Goal: Entertainment & Leisure: Browse casually

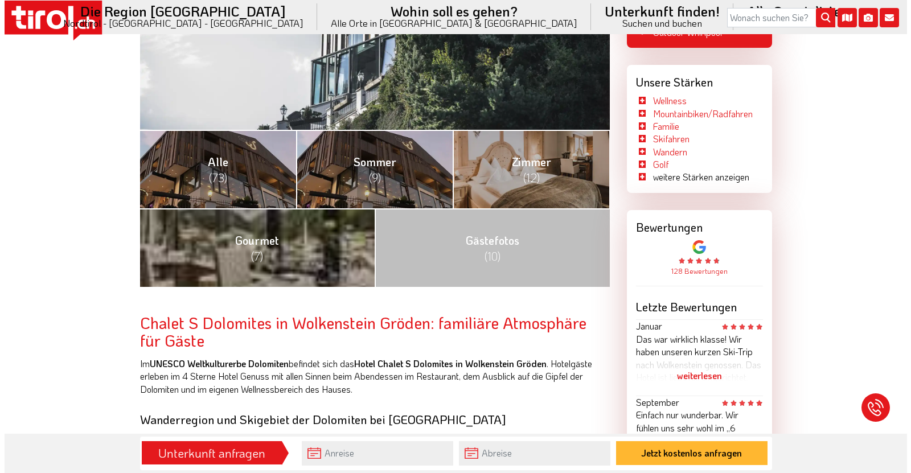
scroll to position [399, 0]
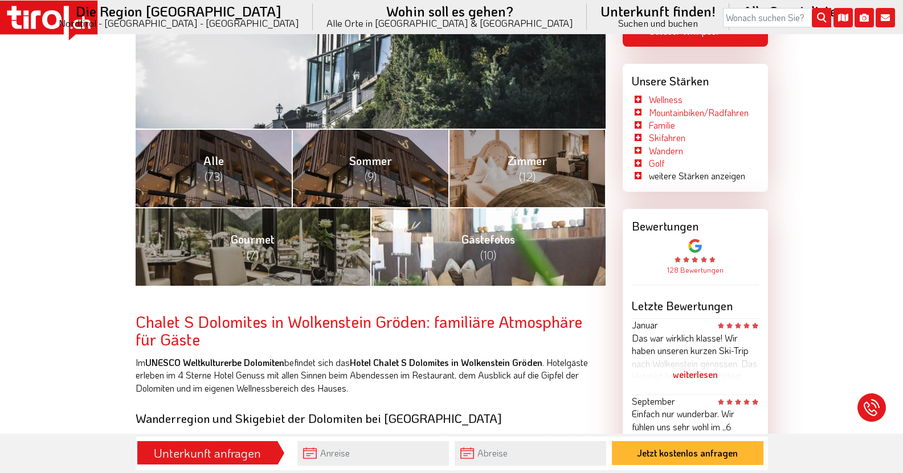
click at [518, 252] on link "Gästefotos (10)" at bounding box center [487, 246] width 235 height 79
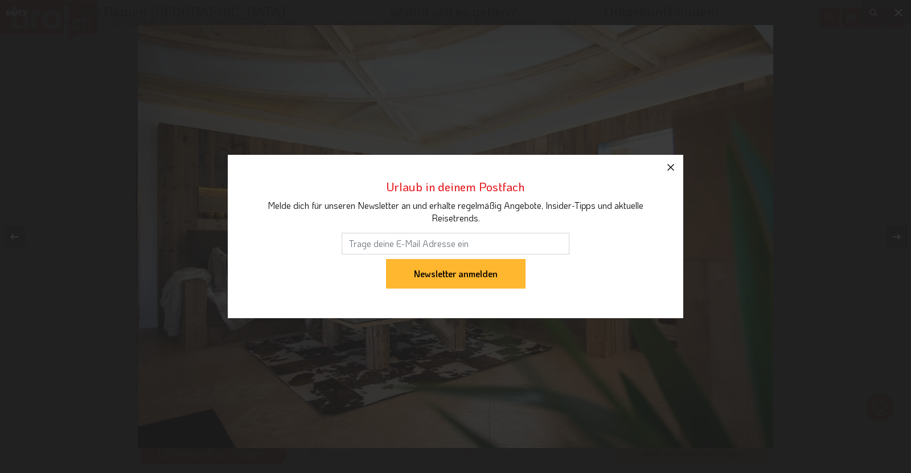
click at [675, 164] on icon "button" at bounding box center [671, 168] width 14 height 14
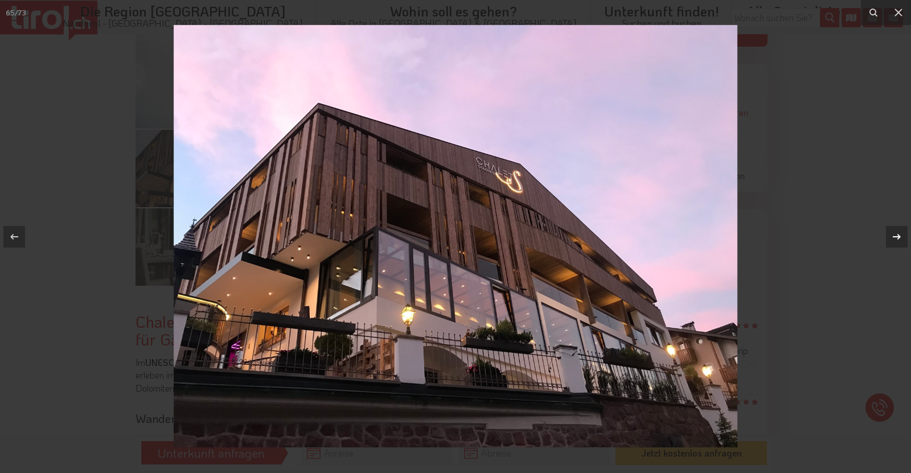
click at [897, 237] on icon at bounding box center [897, 237] width 14 height 14
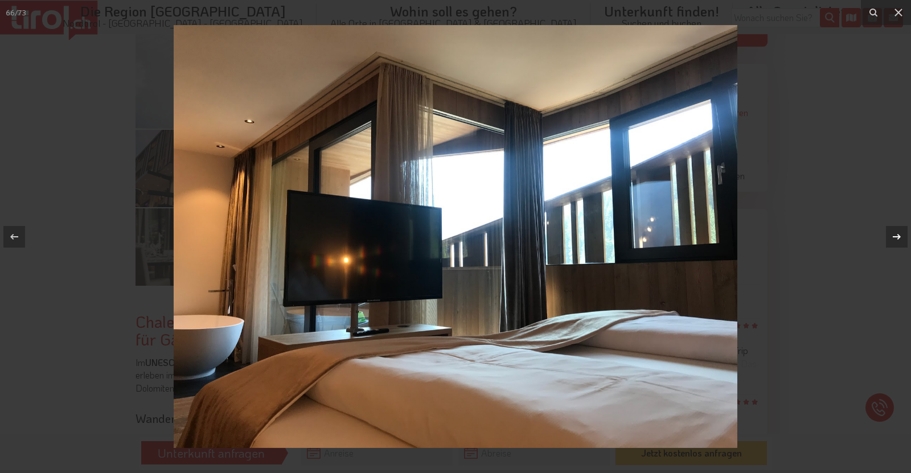
click at [897, 236] on icon at bounding box center [897, 237] width 14 height 14
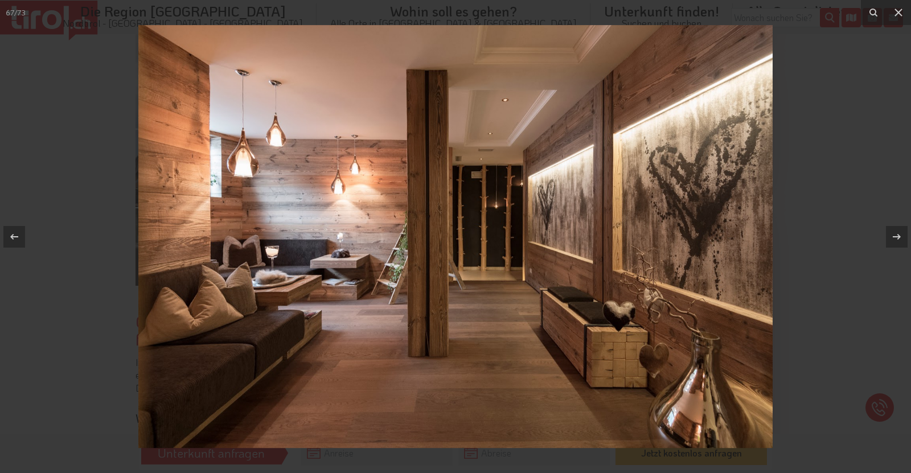
click at [433, 163] on img at bounding box center [455, 236] width 634 height 423
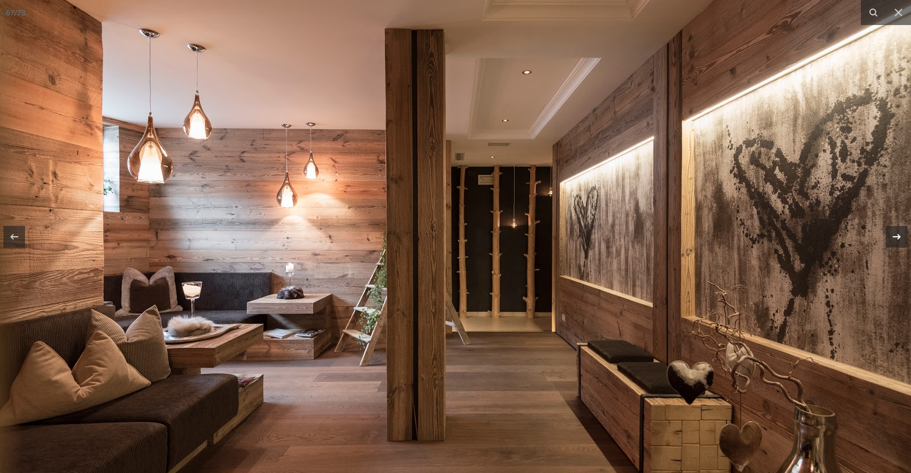
click at [902, 237] on icon at bounding box center [897, 237] width 14 height 14
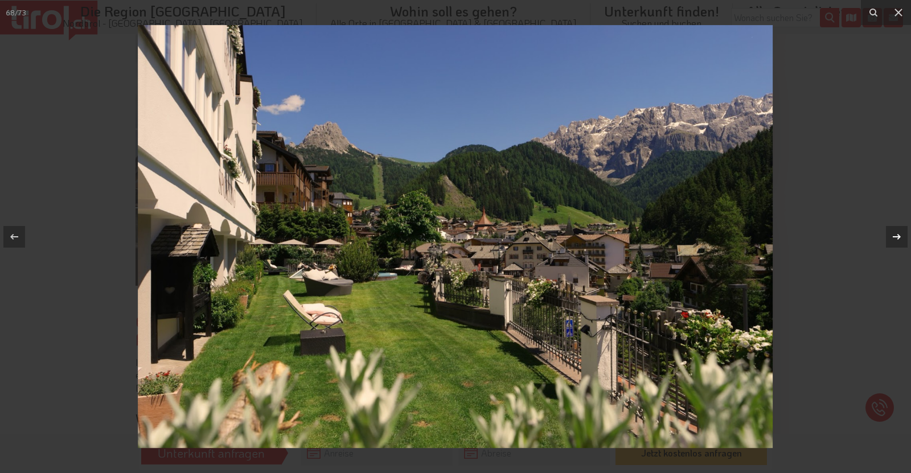
click at [902, 237] on icon at bounding box center [897, 237] width 14 height 14
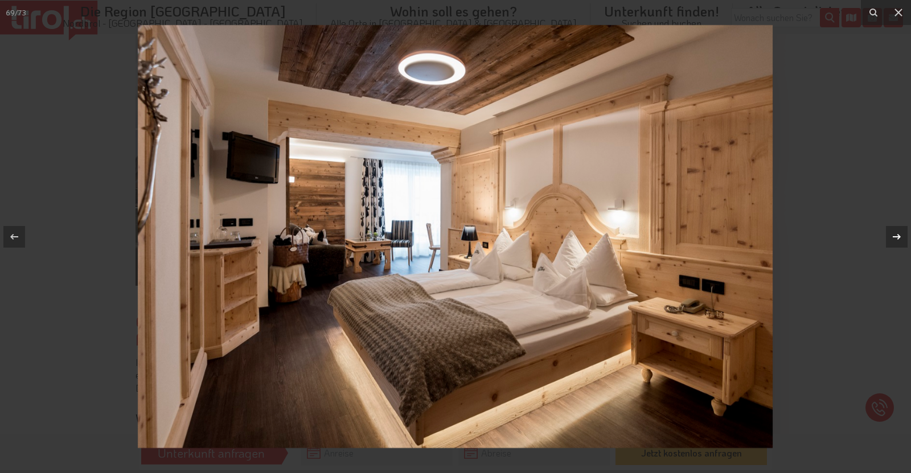
click at [902, 237] on icon at bounding box center [897, 237] width 14 height 14
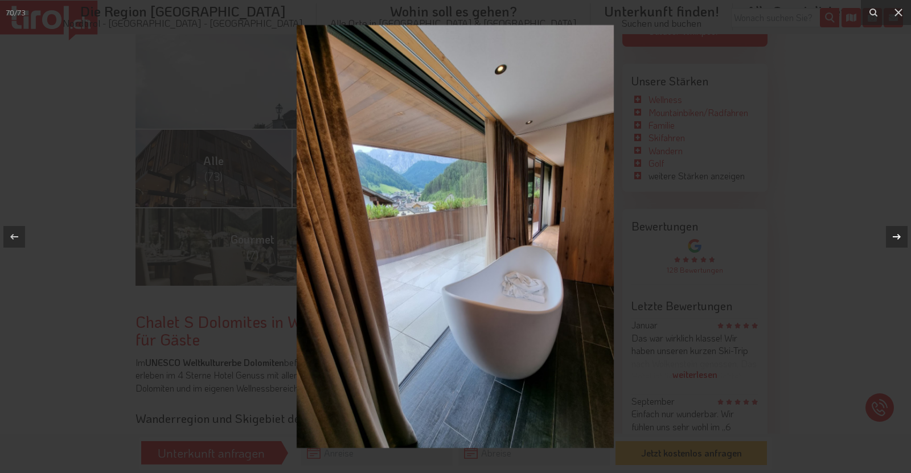
click at [902, 237] on icon at bounding box center [897, 237] width 14 height 14
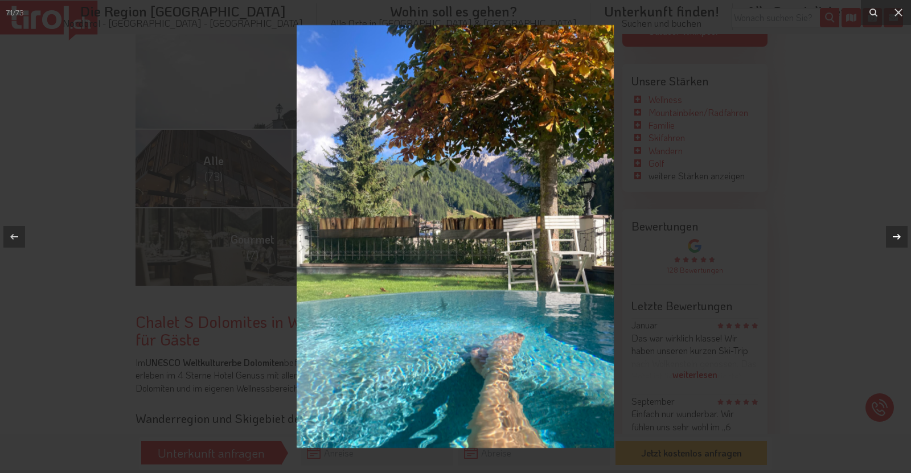
click at [902, 237] on icon at bounding box center [897, 237] width 14 height 14
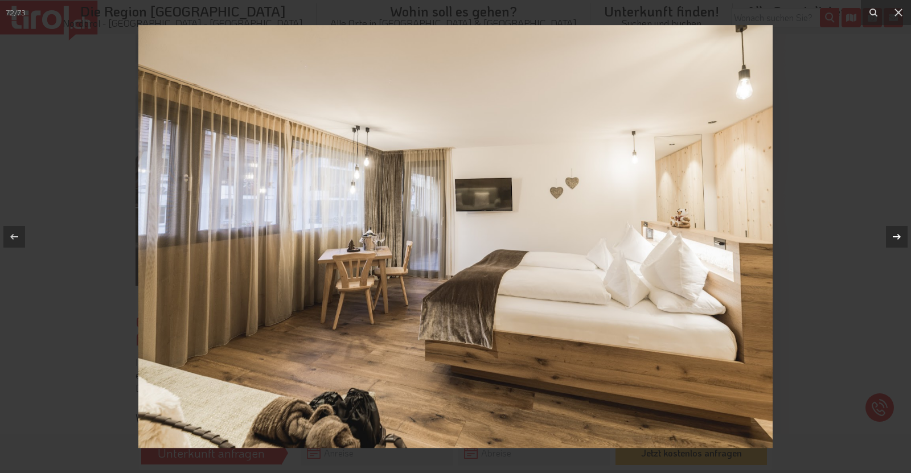
click at [902, 237] on icon at bounding box center [897, 237] width 14 height 14
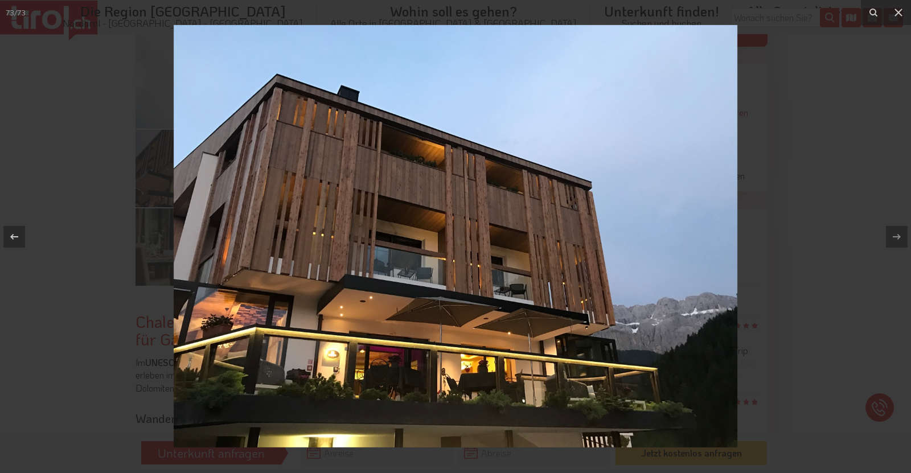
click at [902, 237] on div "73 / 73" at bounding box center [455, 236] width 911 height 473
